Goal: Task Accomplishment & Management: Use online tool/utility

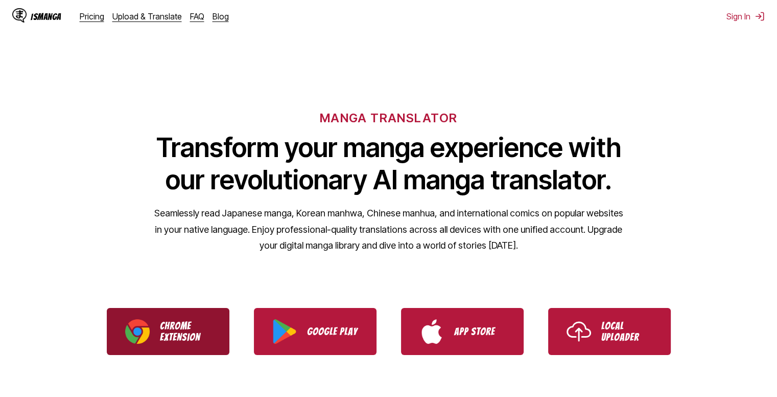
click at [169, 328] on p "Chrome Extension" at bounding box center [185, 331] width 51 height 22
click at [199, 319] on link "Chrome Extension" at bounding box center [168, 331] width 123 height 47
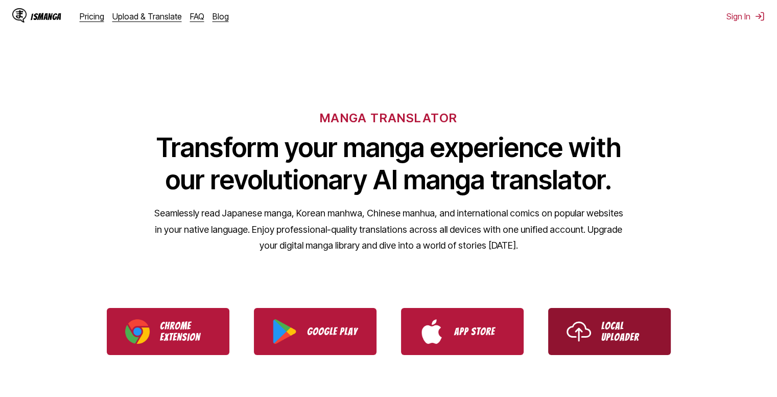
click at [575, 324] on img "Use IsManga Local Uploader" at bounding box center [579, 331] width 25 height 25
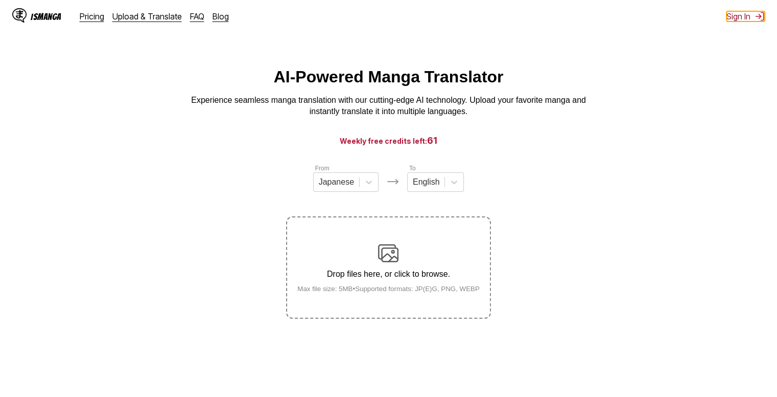
click at [736, 17] on button "Sign In" at bounding box center [746, 16] width 38 height 10
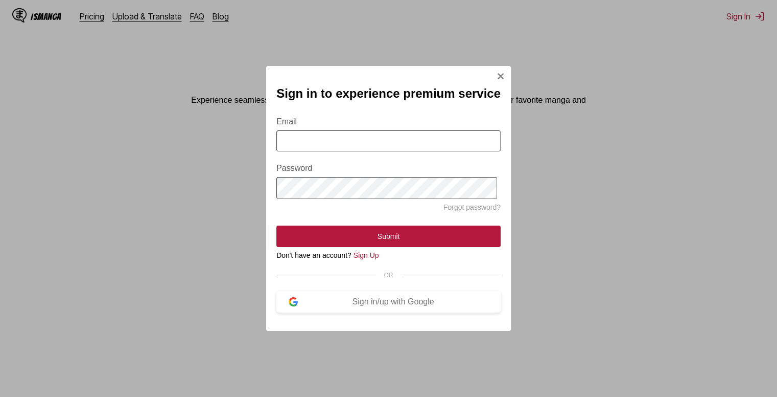
click at [497, 72] on img "Sign In Modal" at bounding box center [501, 76] width 8 height 8
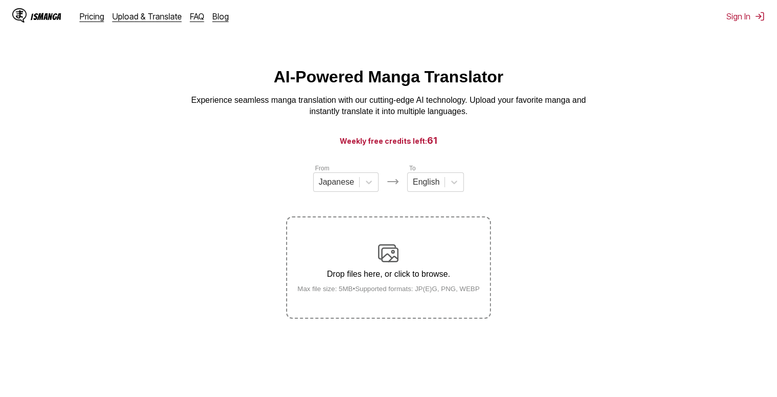
click at [390, 249] on img at bounding box center [388, 253] width 20 height 20
click at [0, 0] on input "Drop files here, or click to browse. Max file size: 5MB • Supported formats: JP…" at bounding box center [0, 0] width 0 height 0
click at [739, 18] on button "Sign In" at bounding box center [746, 16] width 38 height 10
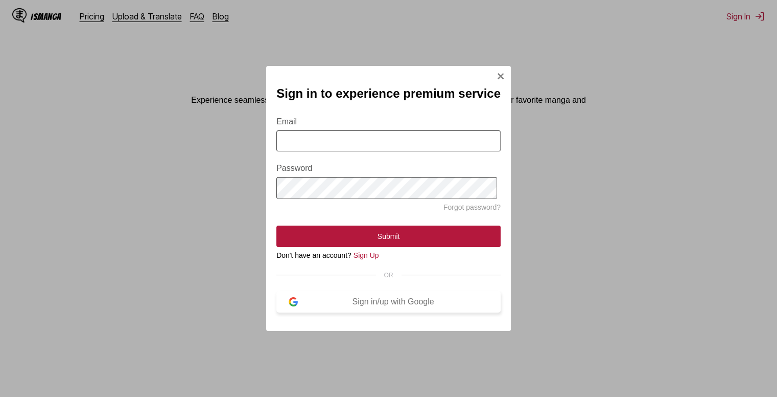
click at [462, 305] on div "Sign in/up with Google" at bounding box center [393, 301] width 191 height 9
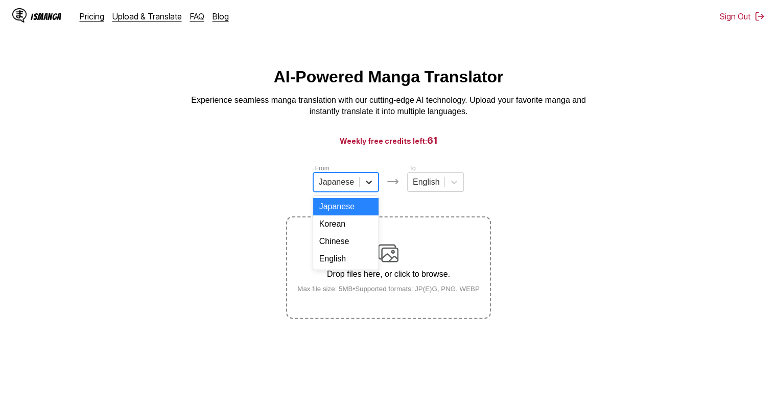
click at [372, 185] on icon at bounding box center [369, 182] width 10 height 10
click at [350, 250] on div "Chinese" at bounding box center [345, 241] width 65 height 17
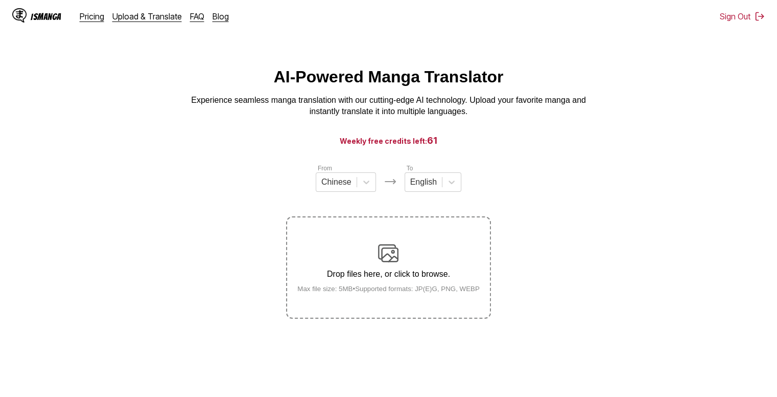
click at [375, 271] on p "Drop files here, or click to browse." at bounding box center [388, 273] width 199 height 9
click at [0, 0] on input "Drop files here, or click to browse. Max file size: 5MB • Supported formats: JP…" at bounding box center [0, 0] width 0 height 0
click at [346, 279] on p "Drop files here, or click to browse." at bounding box center [388, 273] width 199 height 9
click at [0, 0] on input "Drop files here, or click to browse. Max file size: 5MB • Supported formats: JP…" at bounding box center [0, 0] width 0 height 0
click at [429, 264] on div "Drop files here, or click to browse. Max file size: 5MB • Supported formats: JP…" at bounding box center [388, 268] width 199 height 50
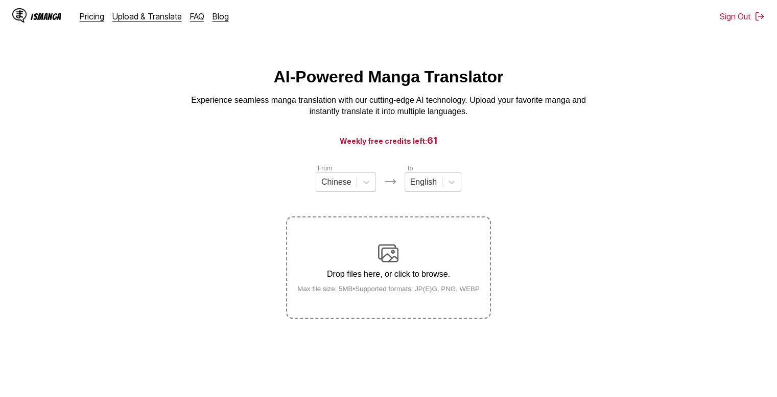
click at [0, 0] on input "Drop files here, or click to browse. Max file size: 5MB • Supported formats: JP…" at bounding box center [0, 0] width 0 height 0
click at [398, 272] on p "Drop files here, or click to browse." at bounding box center [388, 273] width 199 height 9
click at [0, 0] on input "Drop files here, or click to browse. Max file size: 5MB • Supported formats: JP…" at bounding box center [0, 0] width 0 height 0
